Goal: Task Accomplishment & Management: Manage account settings

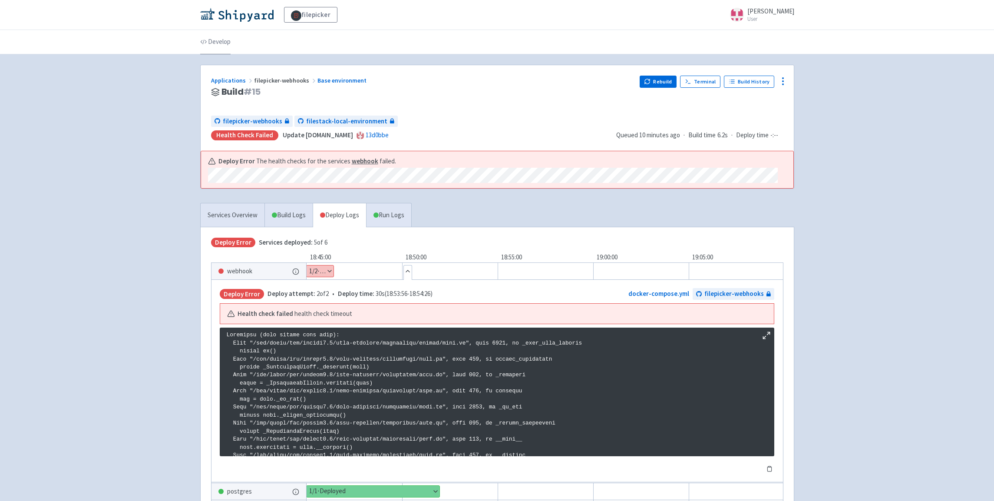
click at [226, 41] on link "Develop" at bounding box center [215, 42] width 30 height 24
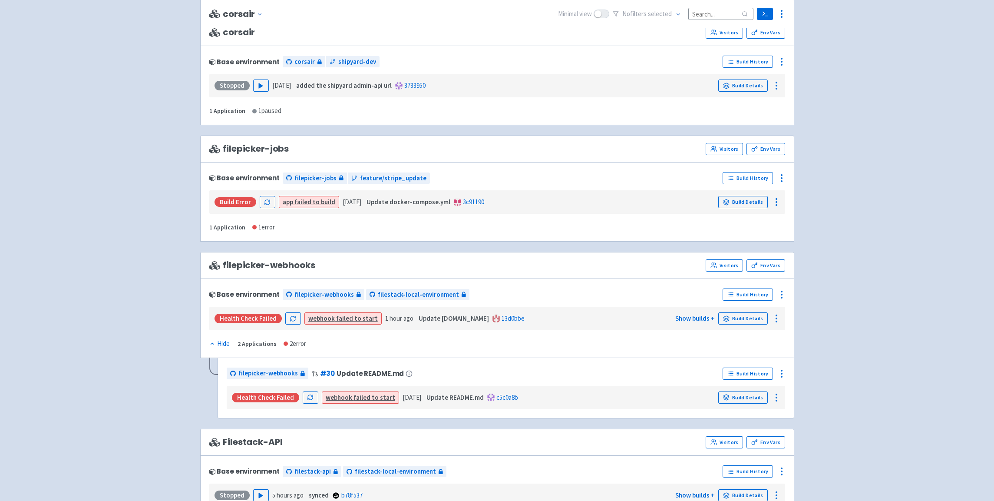
scroll to position [117, 0]
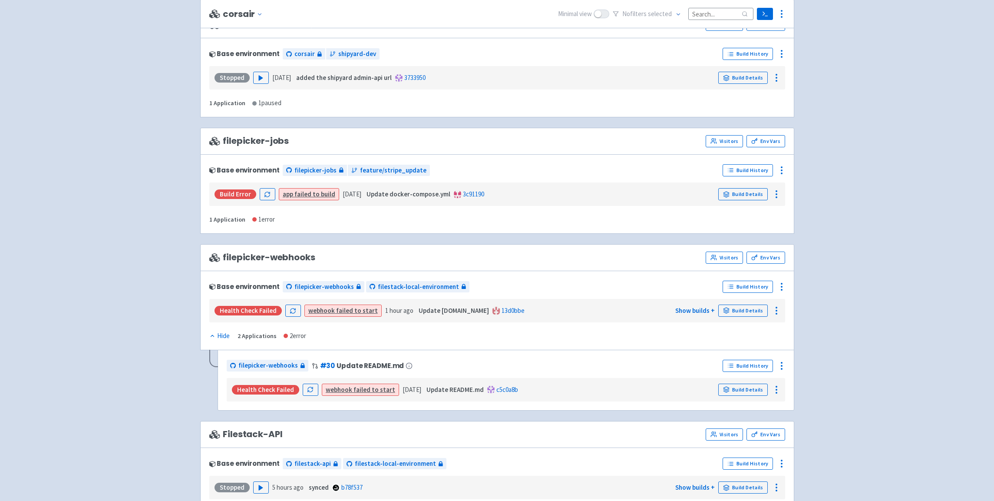
click at [348, 256] on div "filepicker-webhooks Visitors Env Vars" at bounding box center [497, 258] width 576 height 12
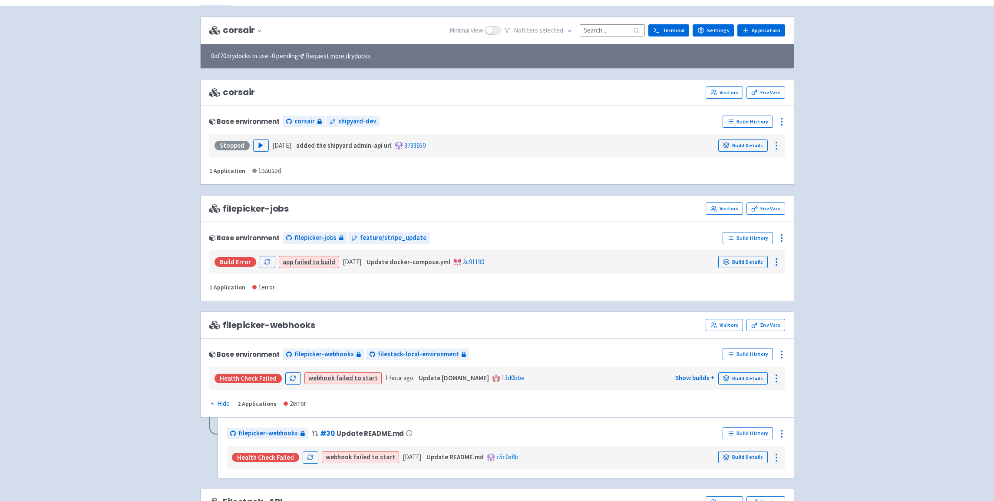
scroll to position [0, 0]
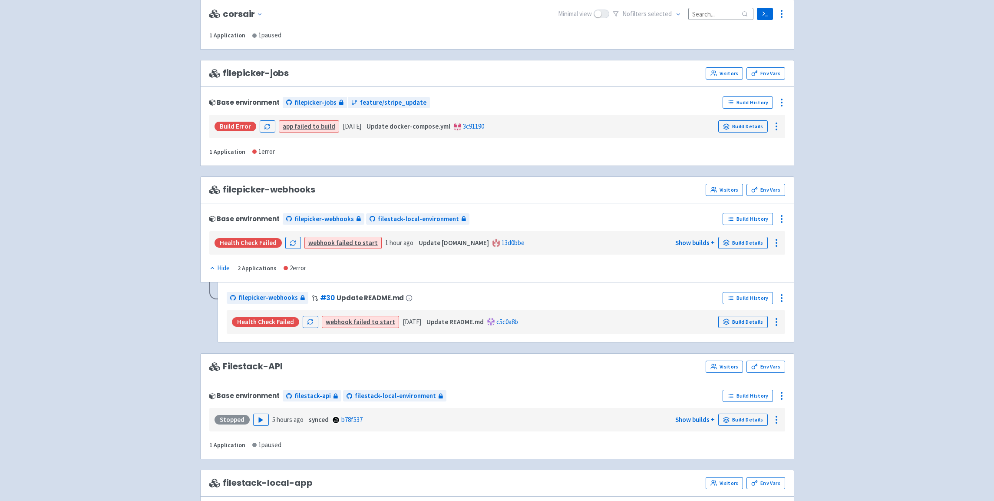
scroll to position [190, 0]
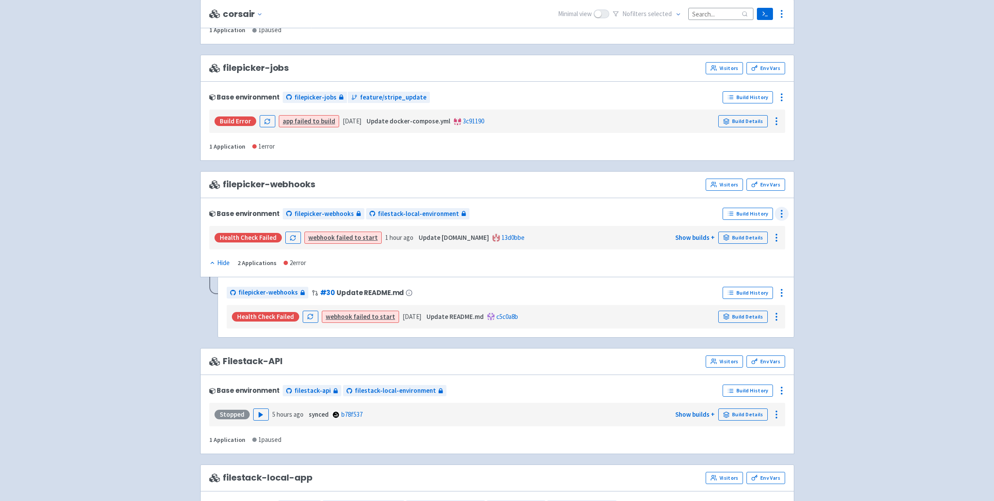
click at [782, 215] on icon at bounding box center [782, 214] width 10 height 10
click at [748, 310] on span "Delete" at bounding box center [750, 311] width 58 height 12
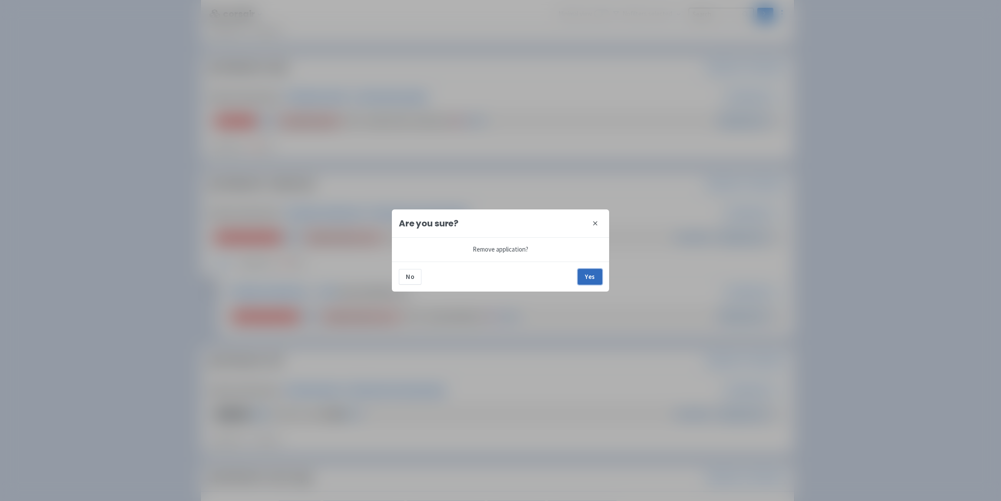
click at [587, 277] on button "Yes" at bounding box center [590, 277] width 24 height 16
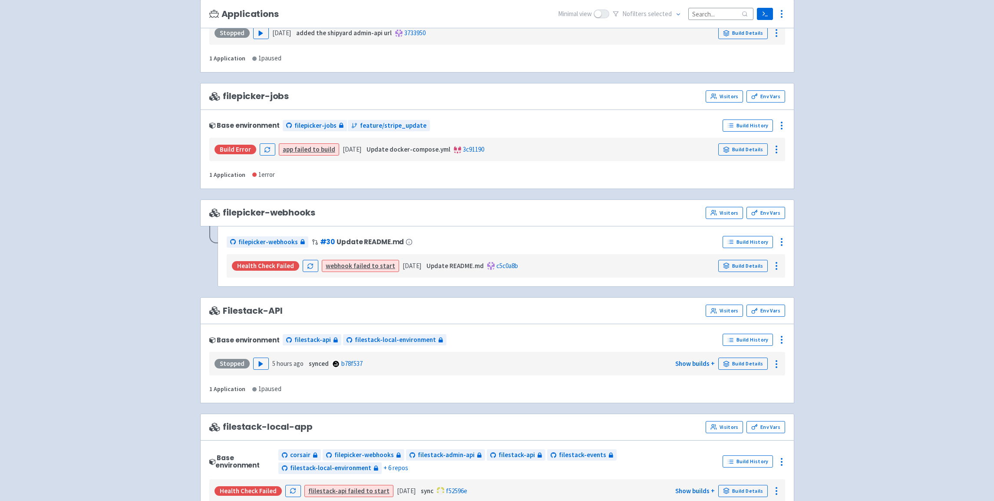
scroll to position [167, 0]
